Goal: Find specific page/section: Find specific page/section

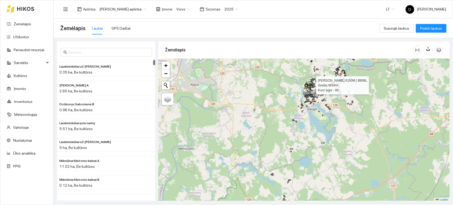
scroll to position [1, 0]
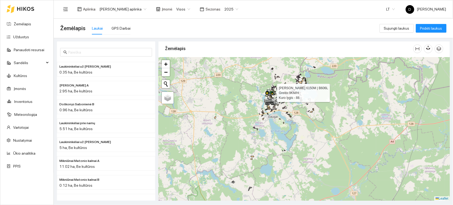
drag, startPoint x: 285, startPoint y: 89, endPoint x: 246, endPoint y: 98, distance: 40.2
click at [246, 98] on div at bounding box center [304, 128] width 291 height 143
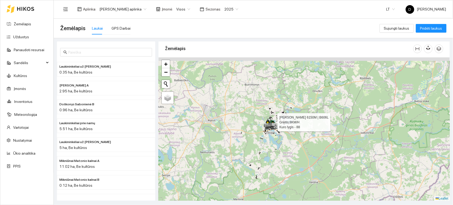
drag, startPoint x: 239, startPoint y: 96, endPoint x: 250, endPoint y: 121, distance: 27.3
click at [250, 121] on div at bounding box center [304, 128] width 291 height 143
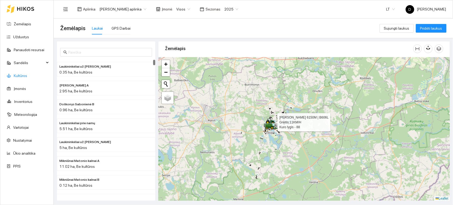
click at [23, 75] on link "Kultūros" at bounding box center [20, 75] width 13 height 4
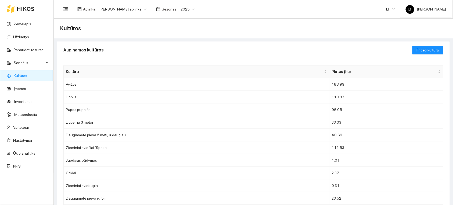
click at [192, 9] on span "2025" at bounding box center [188, 9] width 14 height 8
click at [189, 54] on div "2024" at bounding box center [189, 54] width 14 height 6
click at [285, 88] on td "Pupos pupelės" at bounding box center [197, 84] width 266 height 13
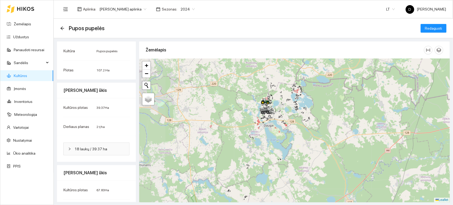
drag, startPoint x: 241, startPoint y: 116, endPoint x: 308, endPoint y: 149, distance: 74.5
click at [308, 149] on div at bounding box center [294, 130] width 311 height 143
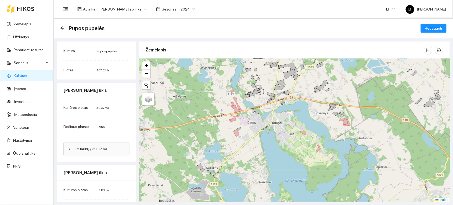
drag, startPoint x: 224, startPoint y: 124, endPoint x: 235, endPoint y: 141, distance: 20.4
click at [235, 141] on div at bounding box center [294, 130] width 311 height 143
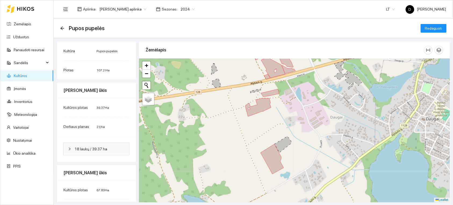
drag, startPoint x: 271, startPoint y: 120, endPoint x: 272, endPoint y: 142, distance: 22.9
click at [272, 142] on div at bounding box center [294, 130] width 311 height 143
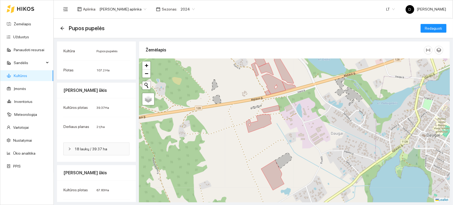
drag, startPoint x: 273, startPoint y: 129, endPoint x: 272, endPoint y: 144, distance: 15.1
click at [272, 144] on div at bounding box center [294, 130] width 311 height 143
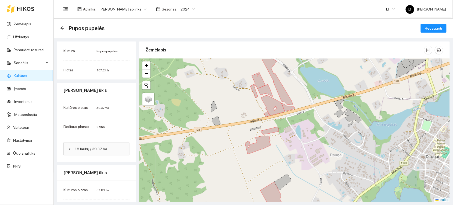
drag, startPoint x: 277, startPoint y: 132, endPoint x: 277, endPoint y: 142, distance: 10.8
click at [277, 142] on div at bounding box center [294, 130] width 311 height 143
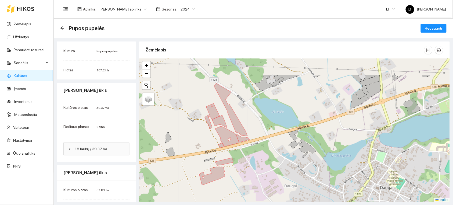
drag, startPoint x: 294, startPoint y: 103, endPoint x: 244, endPoint y: 138, distance: 61.4
click at [244, 138] on div at bounding box center [294, 130] width 311 height 143
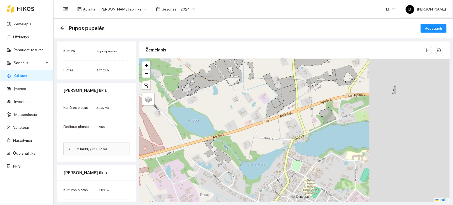
drag, startPoint x: 307, startPoint y: 116, endPoint x: 203, endPoint y: 117, distance: 103.7
click at [203, 119] on div at bounding box center [294, 130] width 311 height 143
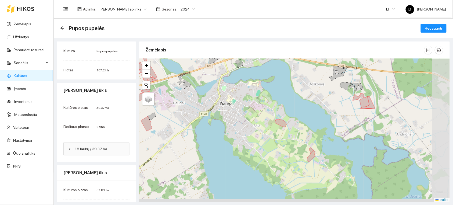
drag, startPoint x: 335, startPoint y: 159, endPoint x: 277, endPoint y: 110, distance: 75.7
click at [277, 110] on div at bounding box center [294, 130] width 311 height 143
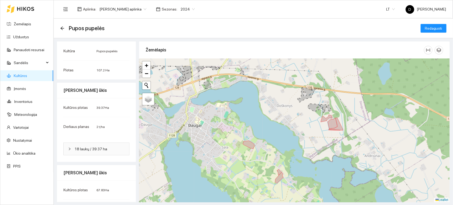
drag, startPoint x: 351, startPoint y: 95, endPoint x: 311, endPoint y: 120, distance: 47.2
click at [311, 120] on div at bounding box center [294, 130] width 311 height 143
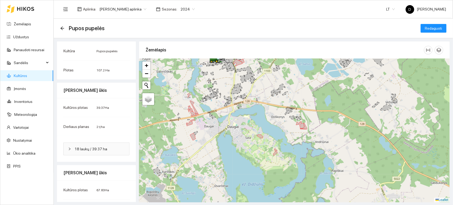
drag, startPoint x: 273, startPoint y: 97, endPoint x: 278, endPoint y: 137, distance: 39.5
click at [278, 137] on div at bounding box center [294, 130] width 311 height 143
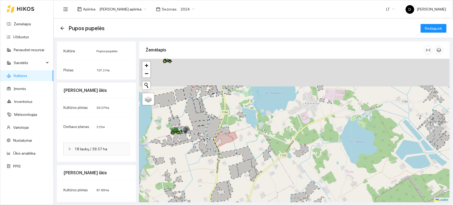
drag, startPoint x: 272, startPoint y: 97, endPoint x: 255, endPoint y: 138, distance: 44.3
click at [255, 138] on div at bounding box center [294, 130] width 311 height 143
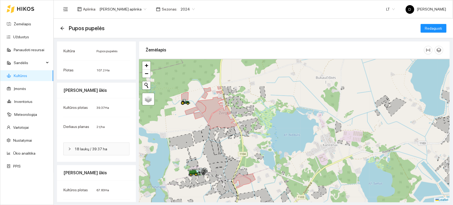
drag, startPoint x: 234, startPoint y: 104, endPoint x: 251, endPoint y: 144, distance: 43.5
click at [252, 146] on div at bounding box center [294, 130] width 311 height 143
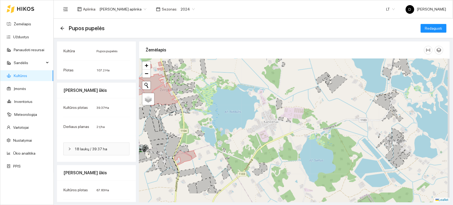
drag, startPoint x: 338, startPoint y: 120, endPoint x: 302, endPoint y: 115, distance: 35.8
click at [303, 116] on div at bounding box center [294, 130] width 311 height 143
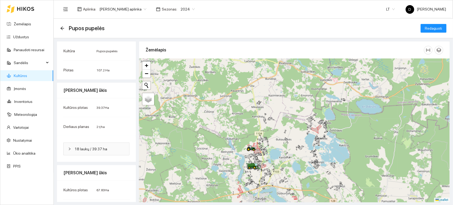
drag, startPoint x: 317, startPoint y: 88, endPoint x: 312, endPoint y: 127, distance: 39.0
click at [313, 129] on icon at bounding box center [315, 130] width 7 height 6
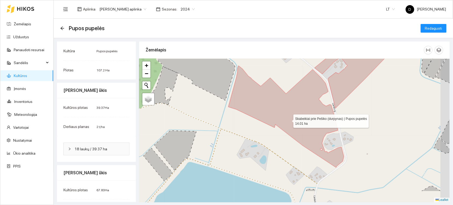
drag, startPoint x: 299, startPoint y: 140, endPoint x: 288, endPoint y: 119, distance: 24.1
click at [288, 119] on icon at bounding box center [286, 117] width 116 height 102
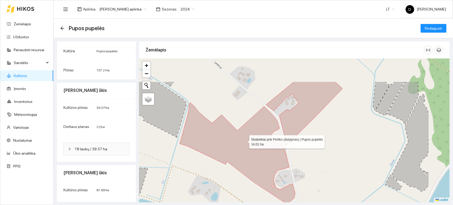
drag, startPoint x: 291, startPoint y: 103, endPoint x: 244, endPoint y: 142, distance: 61.3
click at [245, 142] on icon at bounding box center [238, 153] width 116 height 102
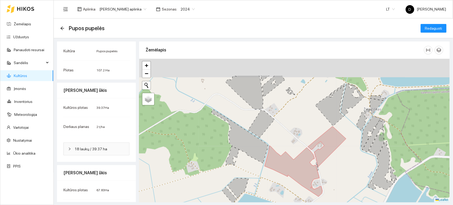
drag, startPoint x: 348, startPoint y: 109, endPoint x: 350, endPoint y: 140, distance: 31.2
click at [350, 140] on div at bounding box center [294, 130] width 311 height 143
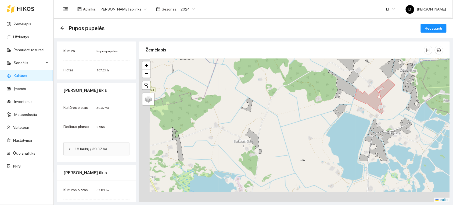
drag, startPoint x: 261, startPoint y: 134, endPoint x: 327, endPoint y: 78, distance: 86.4
click at [327, 77] on div at bounding box center [294, 130] width 311 height 143
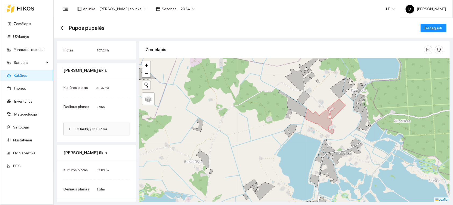
scroll to position [42, 0]
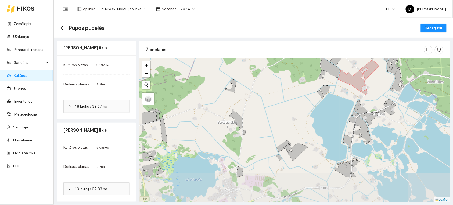
drag, startPoint x: 228, startPoint y: 162, endPoint x: 263, endPoint y: 122, distance: 52.8
click at [262, 123] on div at bounding box center [294, 129] width 311 height 143
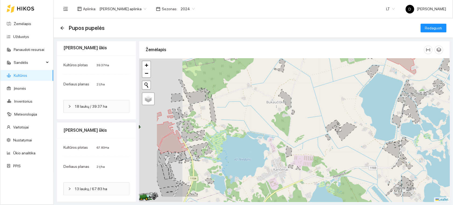
drag, startPoint x: 250, startPoint y: 120, endPoint x: 301, endPoint y: 99, distance: 55.4
click at [300, 99] on div at bounding box center [294, 129] width 311 height 143
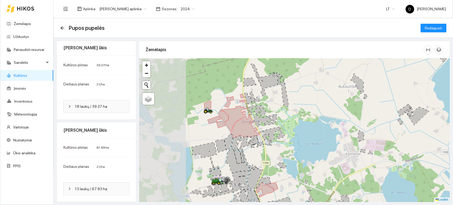
drag, startPoint x: 215, startPoint y: 127, endPoint x: 280, endPoint y: 112, distance: 66.3
click at [280, 112] on div at bounding box center [294, 129] width 311 height 143
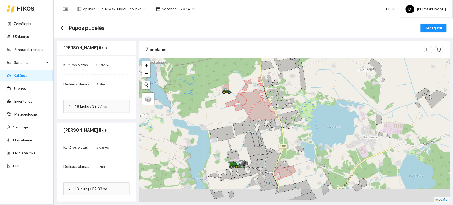
drag, startPoint x: 226, startPoint y: 184, endPoint x: 244, endPoint y: 167, distance: 24.7
click at [244, 168] on div at bounding box center [242, 164] width 10 height 8
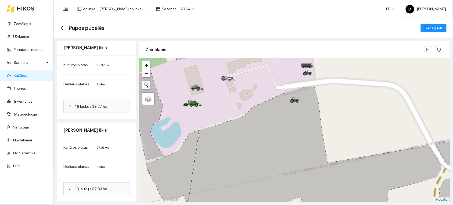
drag, startPoint x: 203, startPoint y: 116, endPoint x: 234, endPoint y: 143, distance: 41.5
click at [234, 143] on div at bounding box center [294, 129] width 311 height 143
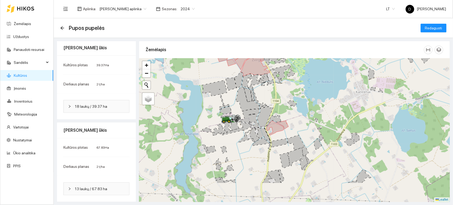
drag, startPoint x: 256, startPoint y: 139, endPoint x: 261, endPoint y: 124, distance: 15.9
click at [260, 124] on icon at bounding box center [257, 116] width 34 height 21
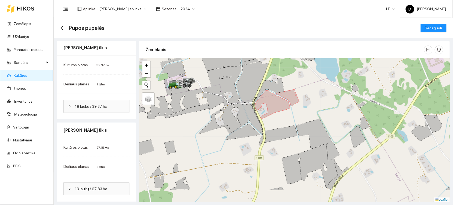
drag, startPoint x: 292, startPoint y: 142, endPoint x: 302, endPoint y: 116, distance: 28.1
click at [302, 116] on div at bounding box center [294, 129] width 311 height 143
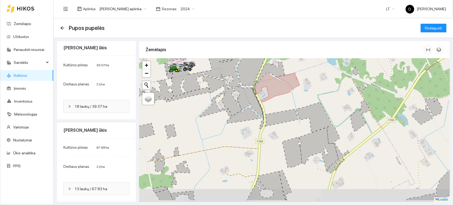
drag, startPoint x: 248, startPoint y: 163, endPoint x: 251, endPoint y: 128, distance: 34.5
click at [250, 128] on div at bounding box center [294, 129] width 311 height 143
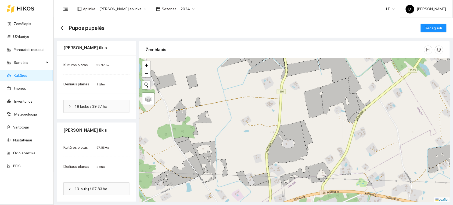
drag, startPoint x: 237, startPoint y: 151, endPoint x: 261, endPoint y: 113, distance: 45.2
click at [261, 113] on div at bounding box center [294, 129] width 311 height 143
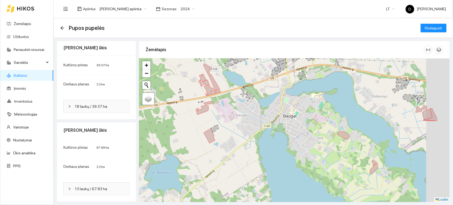
drag, startPoint x: 340, startPoint y: 161, endPoint x: 281, endPoint y: 132, distance: 66.2
click at [281, 132] on div at bounding box center [294, 129] width 311 height 143
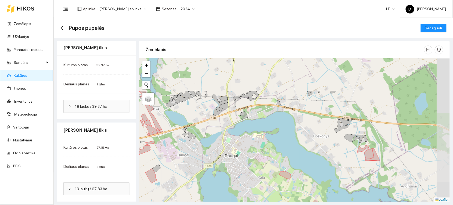
drag, startPoint x: 326, startPoint y: 111, endPoint x: 295, endPoint y: 149, distance: 49.9
click at [295, 149] on div at bounding box center [294, 129] width 311 height 143
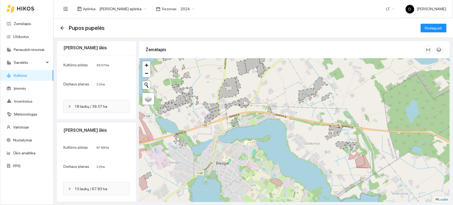
drag, startPoint x: 356, startPoint y: 155, endPoint x: 337, endPoint y: 164, distance: 20.9
click at [337, 164] on div at bounding box center [294, 129] width 311 height 143
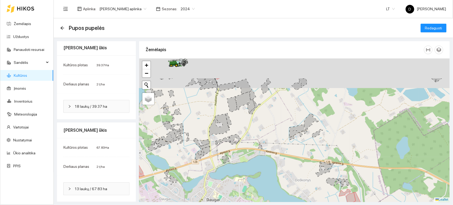
drag, startPoint x: 315, startPoint y: 133, endPoint x: 317, endPoint y: 177, distance: 44.4
click at [317, 177] on div at bounding box center [294, 129] width 311 height 143
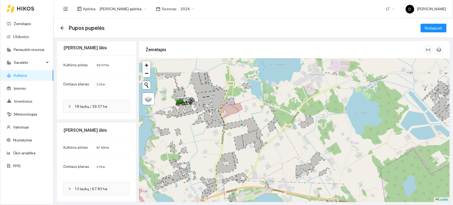
drag, startPoint x: 235, startPoint y: 100, endPoint x: 240, endPoint y: 134, distance: 34.5
click at [240, 134] on div at bounding box center [294, 129] width 311 height 143
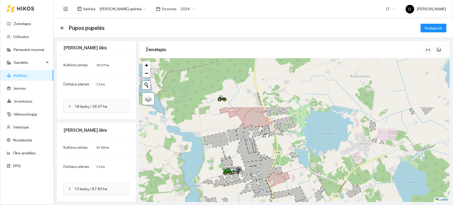
drag, startPoint x: 233, startPoint y: 124, endPoint x: 280, endPoint y: 187, distance: 78.4
click at [280, 187] on div at bounding box center [294, 129] width 311 height 143
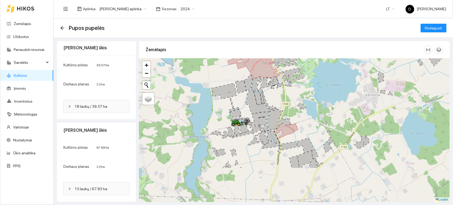
drag, startPoint x: 294, startPoint y: 140, endPoint x: 305, endPoint y: 84, distance: 57.6
click at [305, 84] on div at bounding box center [294, 129] width 311 height 143
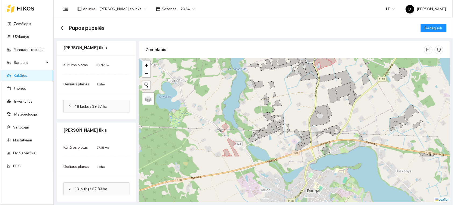
drag, startPoint x: 249, startPoint y: 140, endPoint x: 288, endPoint y: 76, distance: 74.7
click at [288, 76] on div at bounding box center [294, 129] width 311 height 143
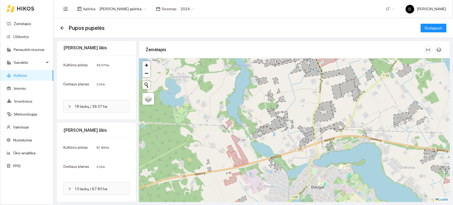
drag, startPoint x: 257, startPoint y: 131, endPoint x: 274, endPoint y: 95, distance: 39.2
click at [266, 125] on icon at bounding box center [259, 131] width 14 height 13
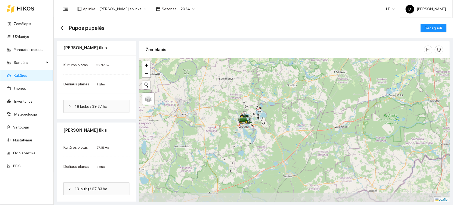
drag, startPoint x: 225, startPoint y: 163, endPoint x: 243, endPoint y: 137, distance: 31.1
click at [243, 137] on div at bounding box center [294, 129] width 311 height 143
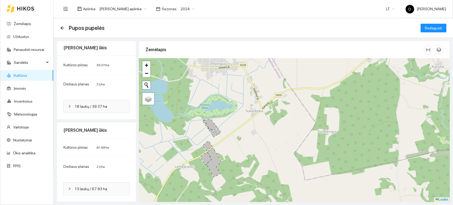
drag, startPoint x: 250, startPoint y: 138, endPoint x: 268, endPoint y: 119, distance: 25.7
click at [268, 119] on div at bounding box center [294, 129] width 311 height 143
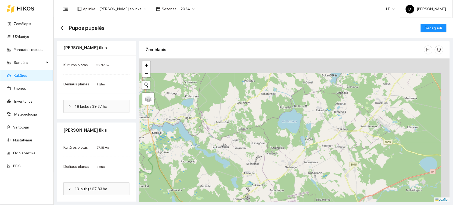
drag, startPoint x: 270, startPoint y: 138, endPoint x: 267, endPoint y: 161, distance: 22.5
click at [267, 161] on div at bounding box center [294, 129] width 311 height 143
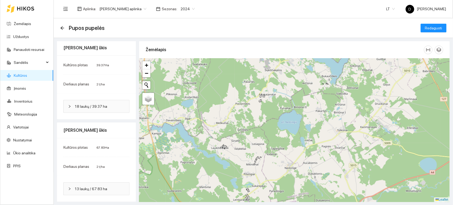
drag, startPoint x: 263, startPoint y: 125, endPoint x: 260, endPoint y: 162, distance: 37.5
click at [260, 162] on div at bounding box center [294, 129] width 311 height 143
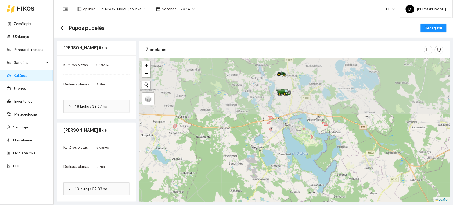
drag, startPoint x: 258, startPoint y: 106, endPoint x: 249, endPoint y: 177, distance: 71.8
click at [249, 177] on div at bounding box center [294, 129] width 311 height 143
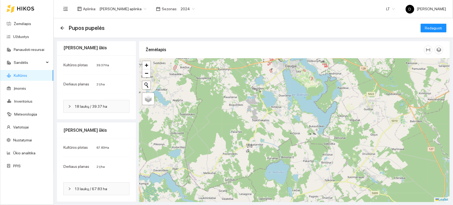
drag, startPoint x: 261, startPoint y: 188, endPoint x: 262, endPoint y: 133, distance: 55.6
click at [262, 133] on div at bounding box center [294, 129] width 311 height 143
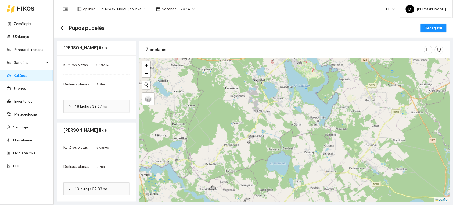
drag, startPoint x: 298, startPoint y: 128, endPoint x: 300, endPoint y: 119, distance: 9.2
click at [300, 119] on div at bounding box center [294, 129] width 311 height 143
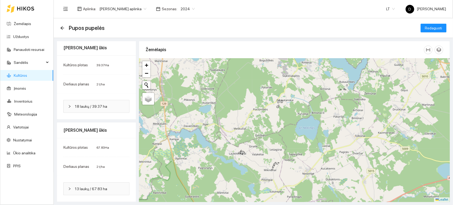
drag, startPoint x: 285, startPoint y: 108, endPoint x: 299, endPoint y: 92, distance: 21.2
click at [299, 92] on div at bounding box center [294, 129] width 311 height 143
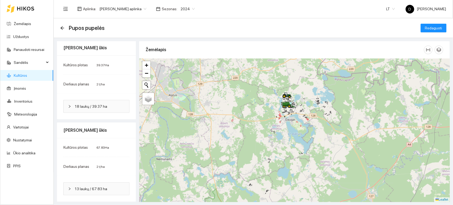
drag, startPoint x: 289, startPoint y: 97, endPoint x: 273, endPoint y: 157, distance: 61.3
click at [276, 162] on div at bounding box center [294, 129] width 311 height 143
